Goal: Information Seeking & Learning: Learn about a topic

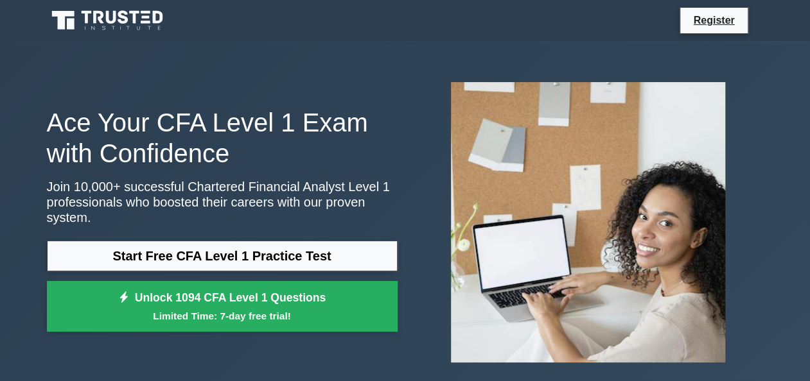
click at [312, 247] on link "Start Free CFA Level 1 Practice Test" at bounding box center [222, 256] width 351 height 31
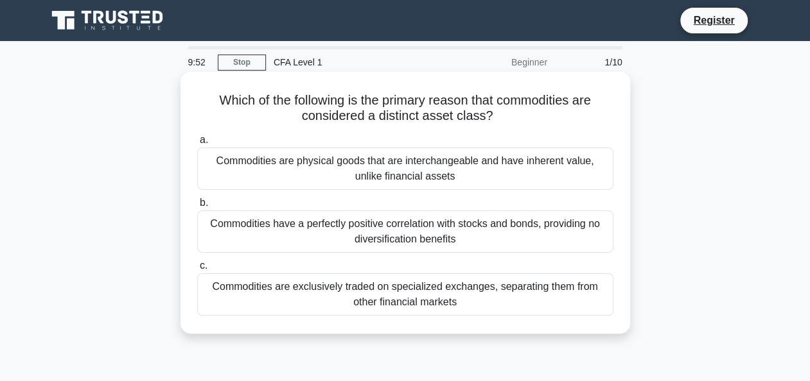
click at [379, 229] on div "Commodities have a perfectly positive correlation with stocks and bonds, provid…" at bounding box center [405, 232] width 416 height 42
click at [197, 207] on input "b. Commodities have a perfectly positive correlation with stocks and bonds, pro…" at bounding box center [197, 203] width 0 height 8
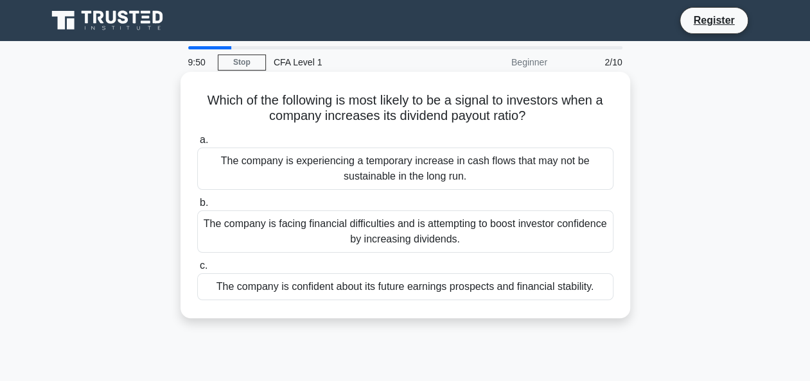
click at [334, 293] on div "The company is confident about its future earnings prospects and financial stab…" at bounding box center [405, 286] width 416 height 27
click at [197, 270] on input "c. The company is confident about its future earnings prospects and financial s…" at bounding box center [197, 266] width 0 height 8
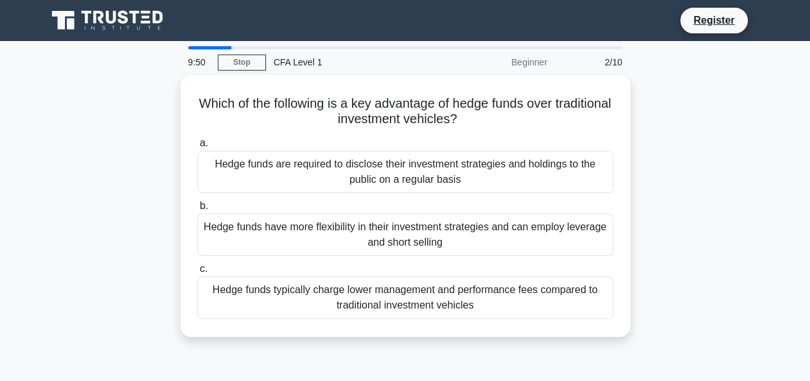
click at [334, 293] on div "Hedge funds typically charge lower management and performance fees compared to …" at bounding box center [405, 298] width 416 height 42
click at [197, 273] on input "c. Hedge funds typically charge lower management and performance fees compared …" at bounding box center [197, 269] width 0 height 8
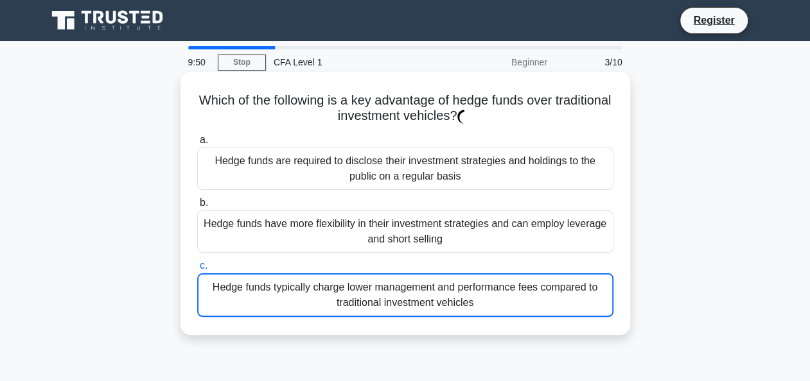
click at [334, 293] on div "Hedge funds typically charge lower management and performance fees compared to …" at bounding box center [405, 295] width 416 height 44
click at [197, 270] on input "c. Hedge funds typically charge lower management and performance fees compared …" at bounding box center [197, 266] width 0 height 8
click at [334, 293] on div "Hedge funds typically charge lower management and performance fees compared to …" at bounding box center [405, 295] width 416 height 44
click at [197, 270] on input "c. Hedge funds typically charge lower management and performance fees compared …" at bounding box center [197, 266] width 0 height 8
click at [334, 293] on div "Hedge funds typically charge lower management and performance fees compared to …" at bounding box center [405, 295] width 416 height 44
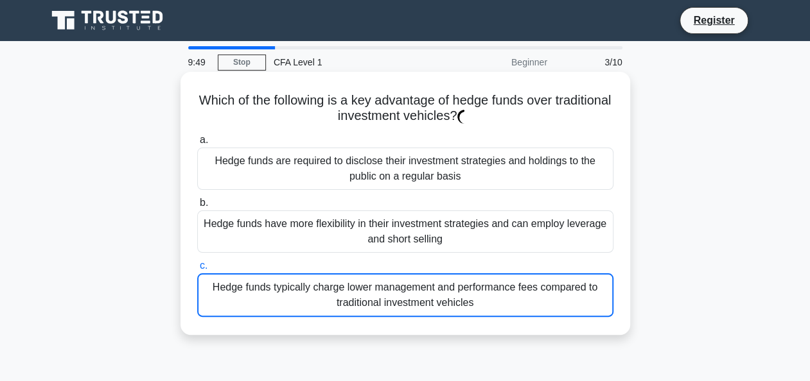
click at [197, 270] on input "c. Hedge funds typically charge lower management and performance fees compared …" at bounding box center [197, 266] width 0 height 8
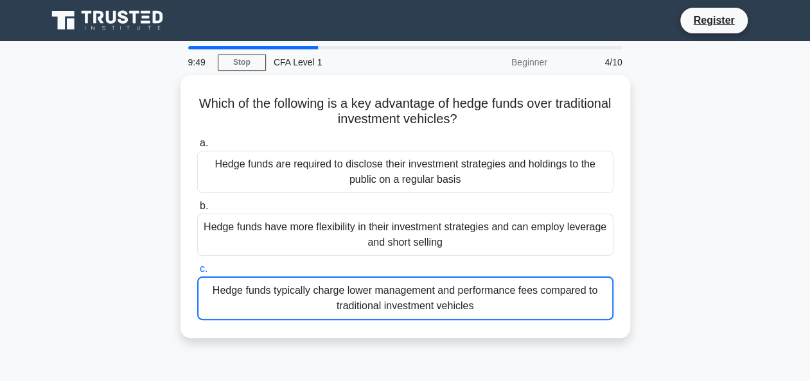
click at [334, 293] on div "9:49 Stop CFA Level 1 Beginner 4/10 Which of the following is a key advantage o…" at bounding box center [405, 367] width 732 height 642
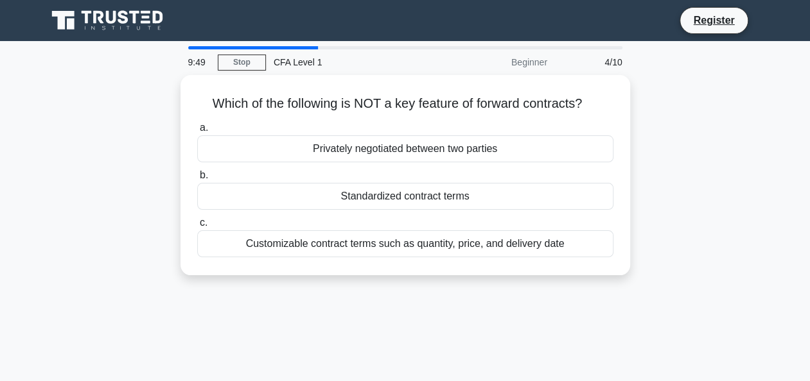
click at [334, 293] on div "9:49 Stop CFA Level 1 Beginner 4/10 Which of the following is NOT a key feature…" at bounding box center [405, 367] width 732 height 642
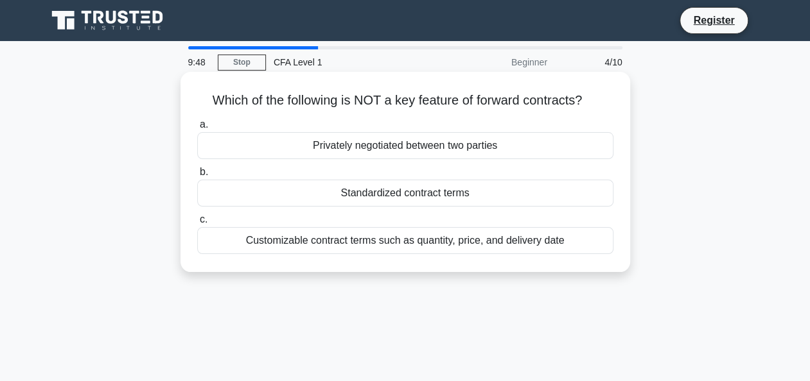
drag, startPoint x: 334, startPoint y: 293, endPoint x: 406, endPoint y: 194, distance: 122.6
click at [406, 194] on div "9:48 Stop CFA Level 1 Beginner 4/10 Which of the following is NOT a key feature…" at bounding box center [405, 367] width 732 height 642
click at [406, 194] on div "Standardized contract terms" at bounding box center [405, 193] width 416 height 27
click at [197, 177] on input "b. Standardized contract terms" at bounding box center [197, 172] width 0 height 8
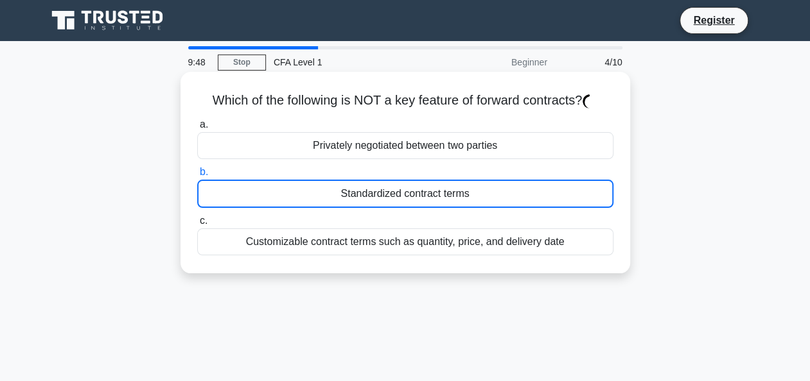
click at [406, 194] on div "Standardized contract terms" at bounding box center [405, 194] width 416 height 28
click at [197, 177] on input "b. Standardized contract terms" at bounding box center [197, 172] width 0 height 8
click at [406, 194] on div "Standardized contract terms" at bounding box center [405, 194] width 416 height 28
click at [197, 177] on input "b. Standardized contract terms" at bounding box center [197, 172] width 0 height 8
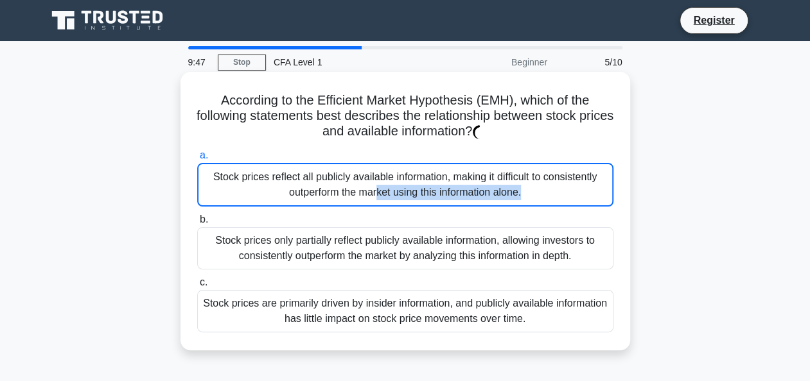
click at [406, 194] on div "Stock prices reflect all publicly available information, making it difficult to…" at bounding box center [405, 185] width 416 height 44
click at [197, 160] on input "a. Stock prices reflect all publicly available information, making it difficult…" at bounding box center [197, 156] width 0 height 8
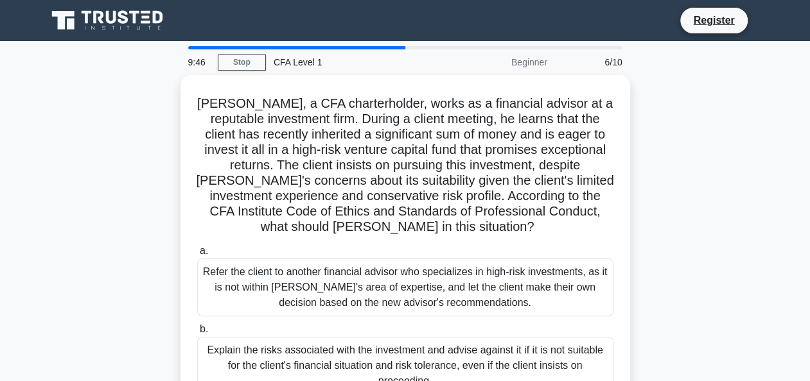
click at [406, 194] on h5 "[PERSON_NAME], a CFA charterholder, works as a financial advisor at a reputable…" at bounding box center [405, 166] width 419 height 140
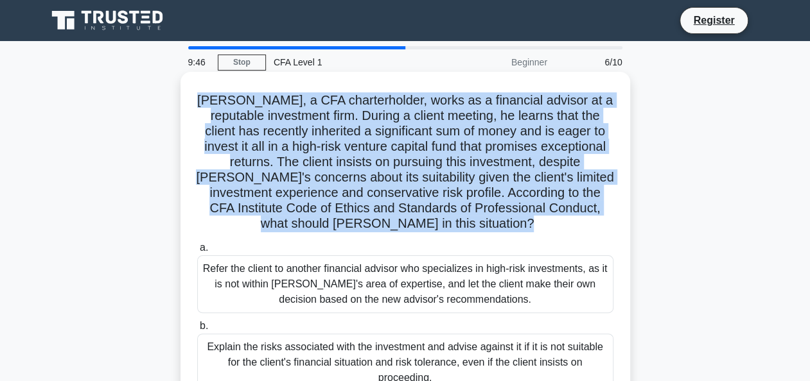
click at [406, 194] on h5 "[PERSON_NAME], a CFA charterholder, works as a financial advisor at a reputable…" at bounding box center [405, 162] width 419 height 140
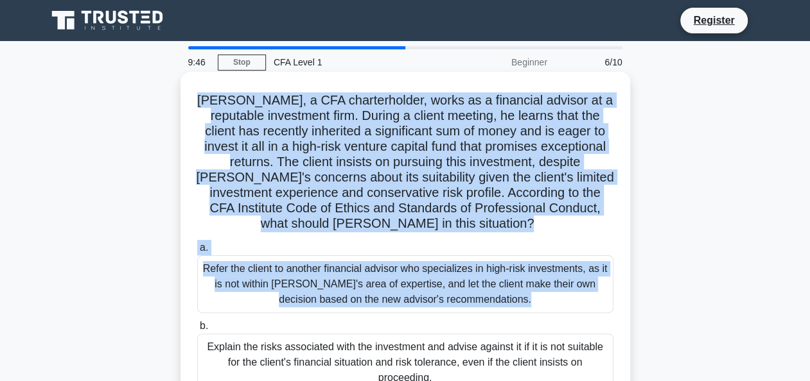
drag, startPoint x: 406, startPoint y: 194, endPoint x: 371, endPoint y: 300, distance: 111.7
click at [371, 300] on div "[PERSON_NAME], a CFA charterholder, works as a financial advisor at a reputable…" at bounding box center [405, 280] width 439 height 406
click at [371, 300] on div "Refer the client to another financial advisor who specializes in high-risk inve…" at bounding box center [405, 285] width 416 height 58
click at [197, 252] on input "a. Refer the client to another financial advisor who specializes in high-risk i…" at bounding box center [197, 248] width 0 height 8
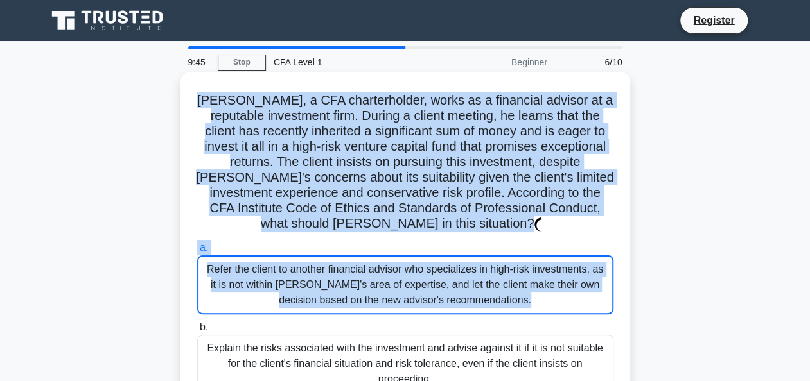
click at [371, 300] on div "Refer the client to another financial advisor who specializes in high-risk inve…" at bounding box center [405, 285] width 416 height 59
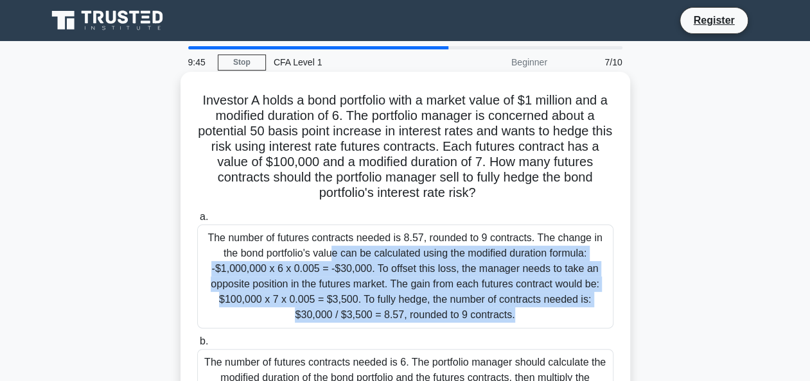
click at [371, 300] on div "The number of futures contracts needed is 8.57, rounded to 9 contracts. The cha…" at bounding box center [405, 277] width 416 height 104
click at [197, 221] on input "a. The number of futures contracts needed is 8.57, rounded to 9 contracts. The …" at bounding box center [197, 217] width 0 height 8
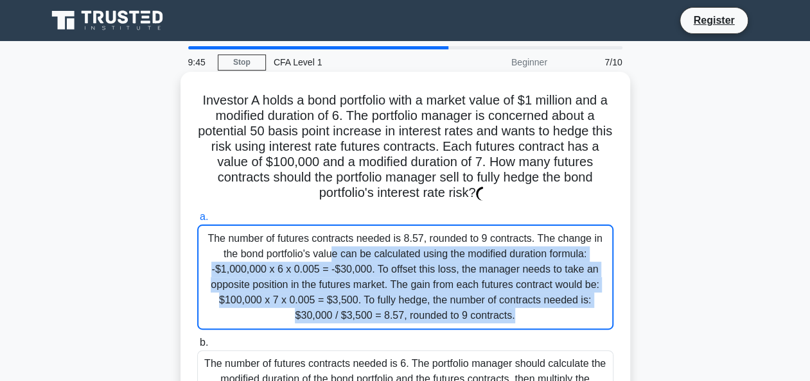
click at [371, 300] on div "The number of futures contracts needed is 8.57, rounded to 9 contracts. The cha…" at bounding box center [405, 277] width 416 height 105
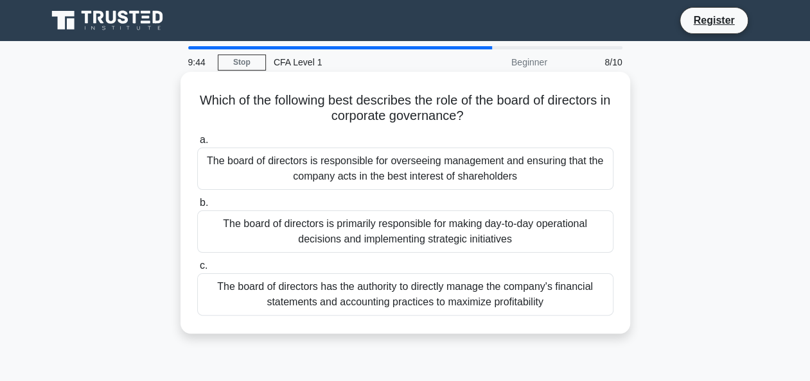
click at [371, 300] on div "The board of directors has the authority to directly manage the company's finan…" at bounding box center [405, 294] width 416 height 42
click at [197, 270] on input "c. The board of directors has the authority to directly manage the company's fi…" at bounding box center [197, 266] width 0 height 8
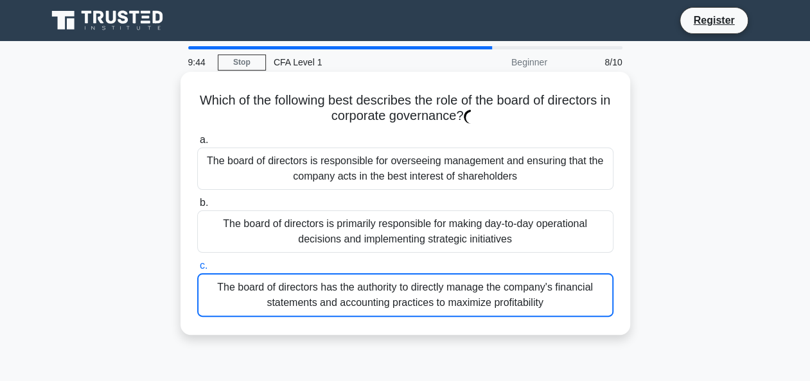
click at [371, 300] on div "The board of directors has the authority to directly manage the company's finan…" at bounding box center [405, 295] width 416 height 44
click at [197, 270] on input "c. The board of directors has the authority to directly manage the company's fi…" at bounding box center [197, 266] width 0 height 8
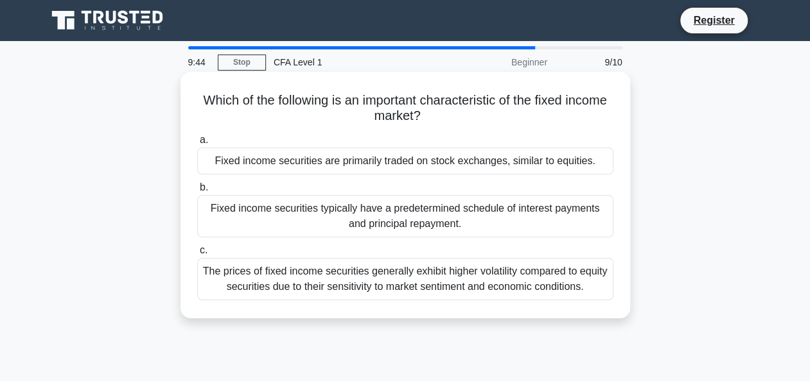
click at [371, 300] on div "The prices of fixed income securities generally exhibit higher volatility compa…" at bounding box center [405, 279] width 416 height 42
click at [197, 255] on input "c. The prices of fixed income securities generally exhibit higher volatility co…" at bounding box center [197, 251] width 0 height 8
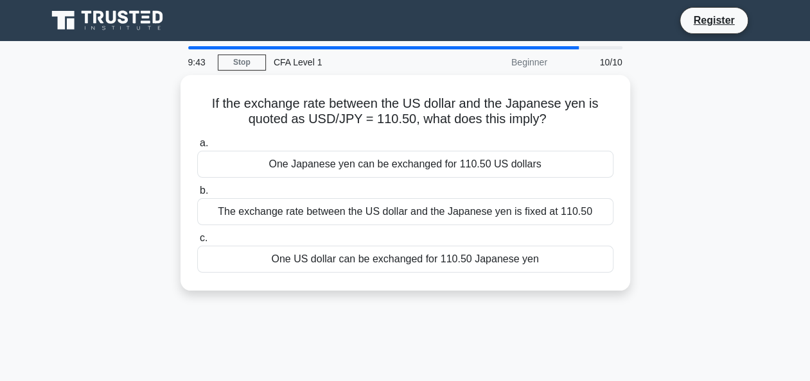
click at [371, 300] on div "If the exchange rate between the US dollar and the Japanese yen is quoted as US…" at bounding box center [405, 190] width 732 height 231
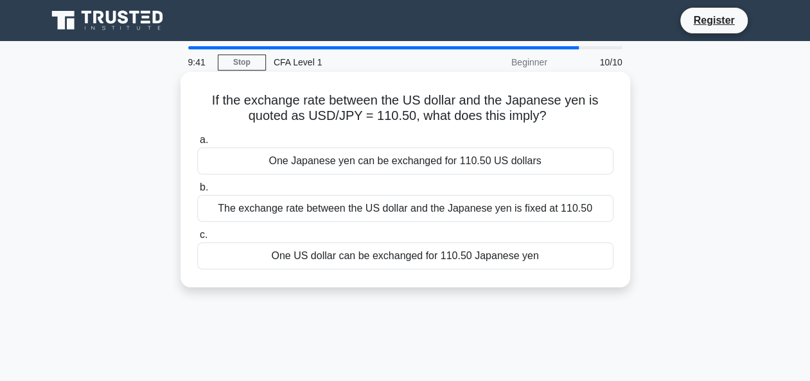
click at [324, 262] on div "One US dollar can be exchanged for 110.50 Japanese yen" at bounding box center [405, 256] width 416 height 27
click at [197, 239] on input "c. One US dollar can be exchanged for 110.50 Japanese yen" at bounding box center [197, 235] width 0 height 8
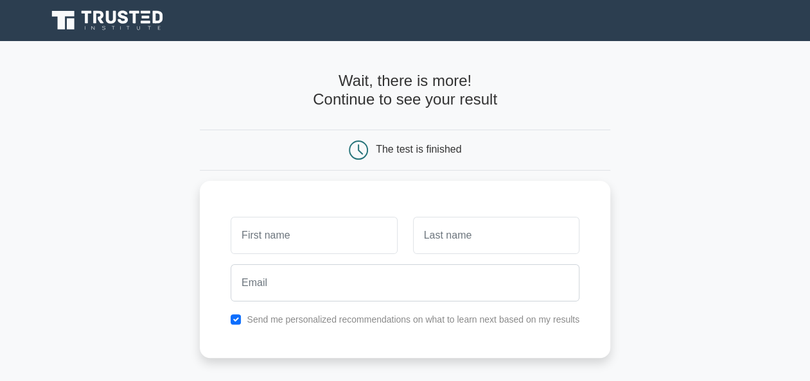
click at [74, 9] on icon at bounding box center [108, 20] width 123 height 24
